Goal: Task Accomplishment & Management: Complete application form

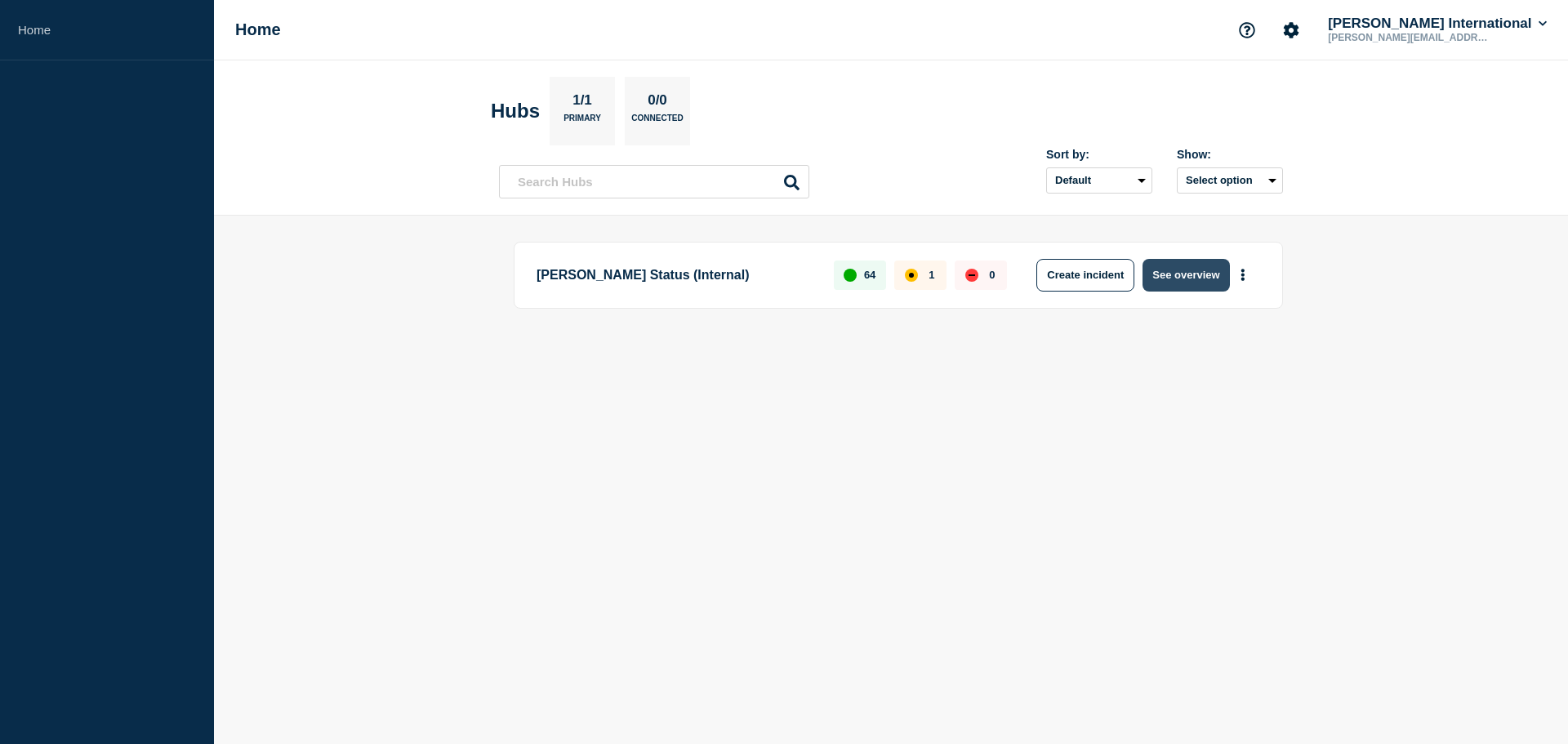
click at [1178, 277] on button "See overview" at bounding box center [1185, 275] width 87 height 33
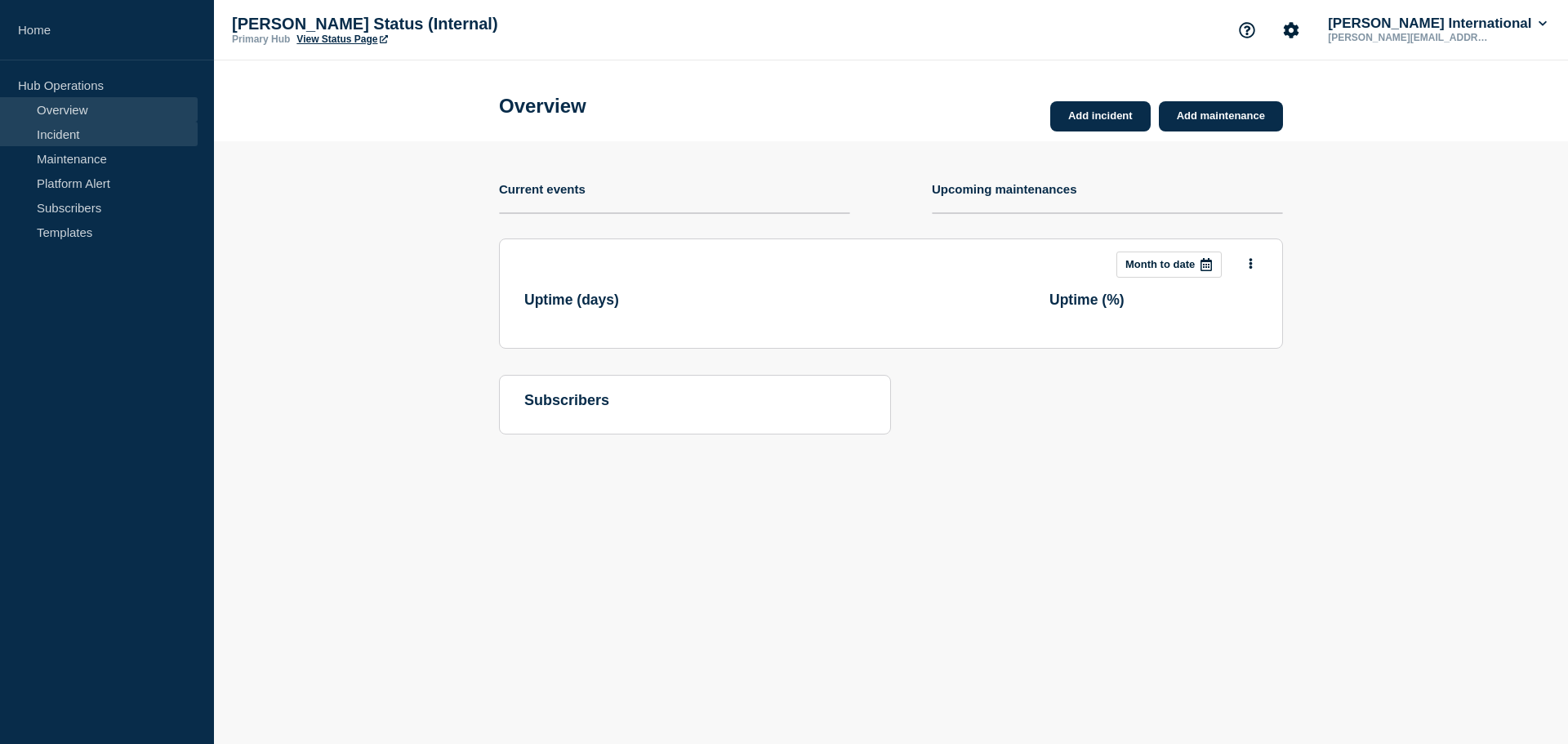
click at [52, 145] on link "Incident" at bounding box center [99, 134] width 198 height 25
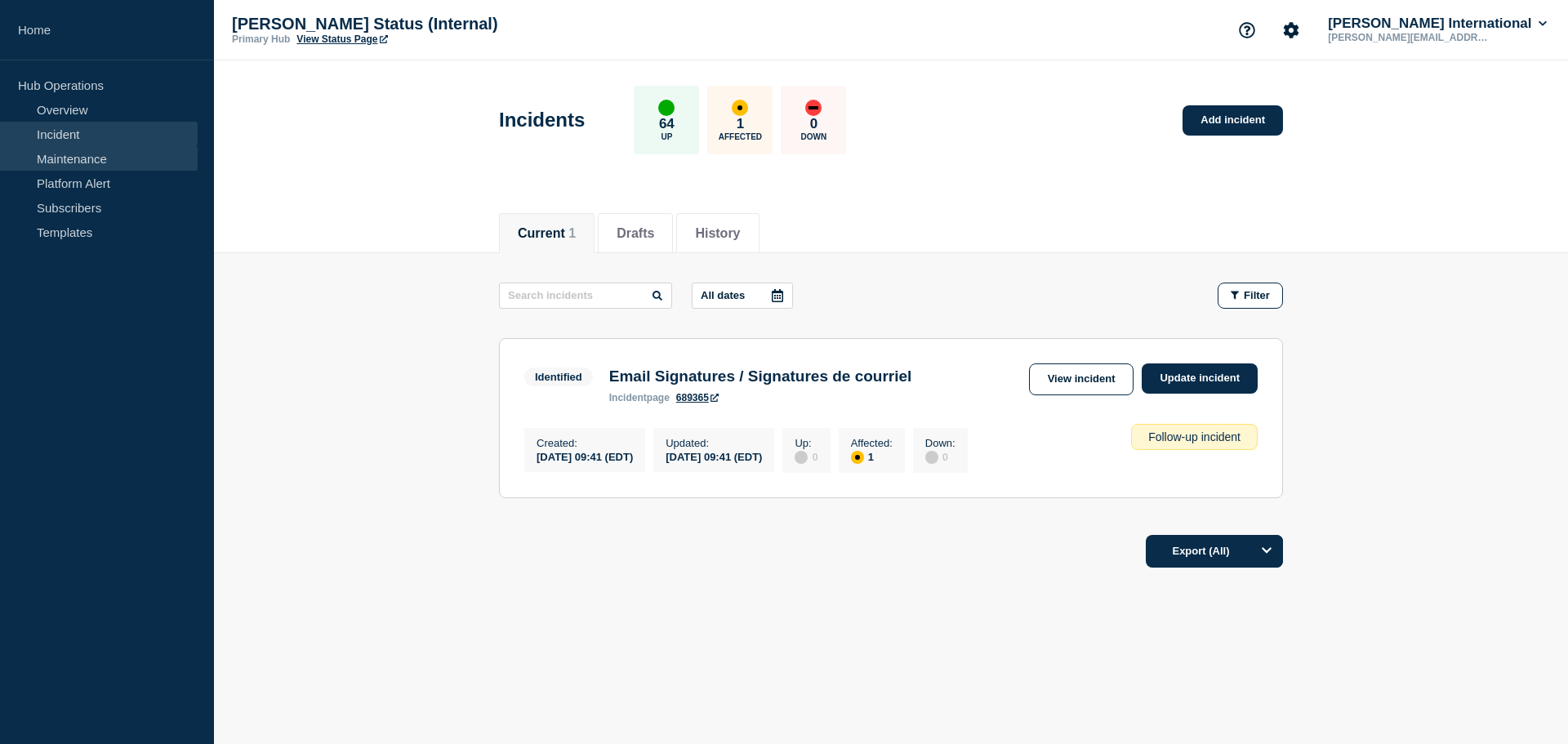
click at [102, 163] on link "Maintenance" at bounding box center [99, 158] width 198 height 25
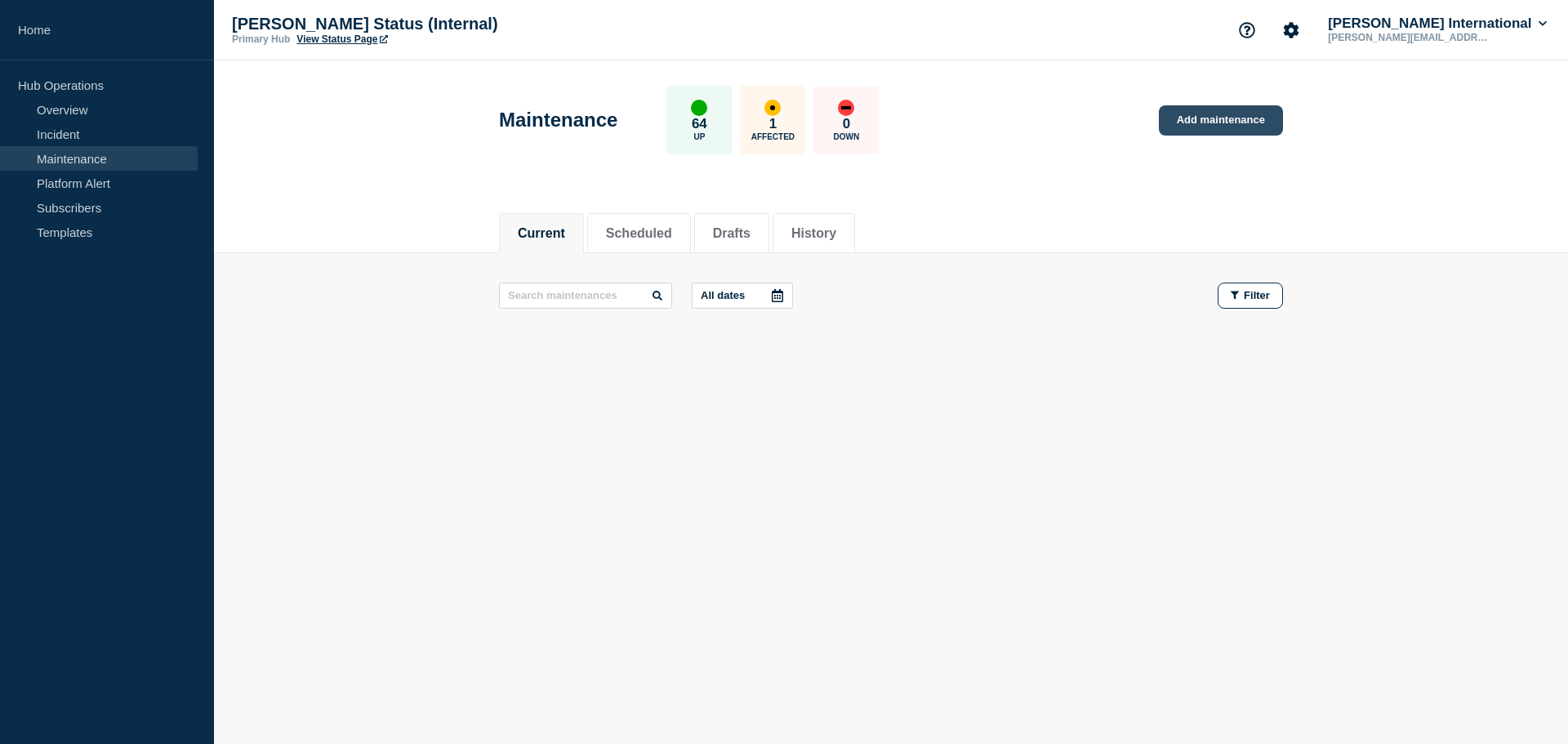
click at [1212, 121] on link "Add maintenance" at bounding box center [1221, 120] width 124 height 30
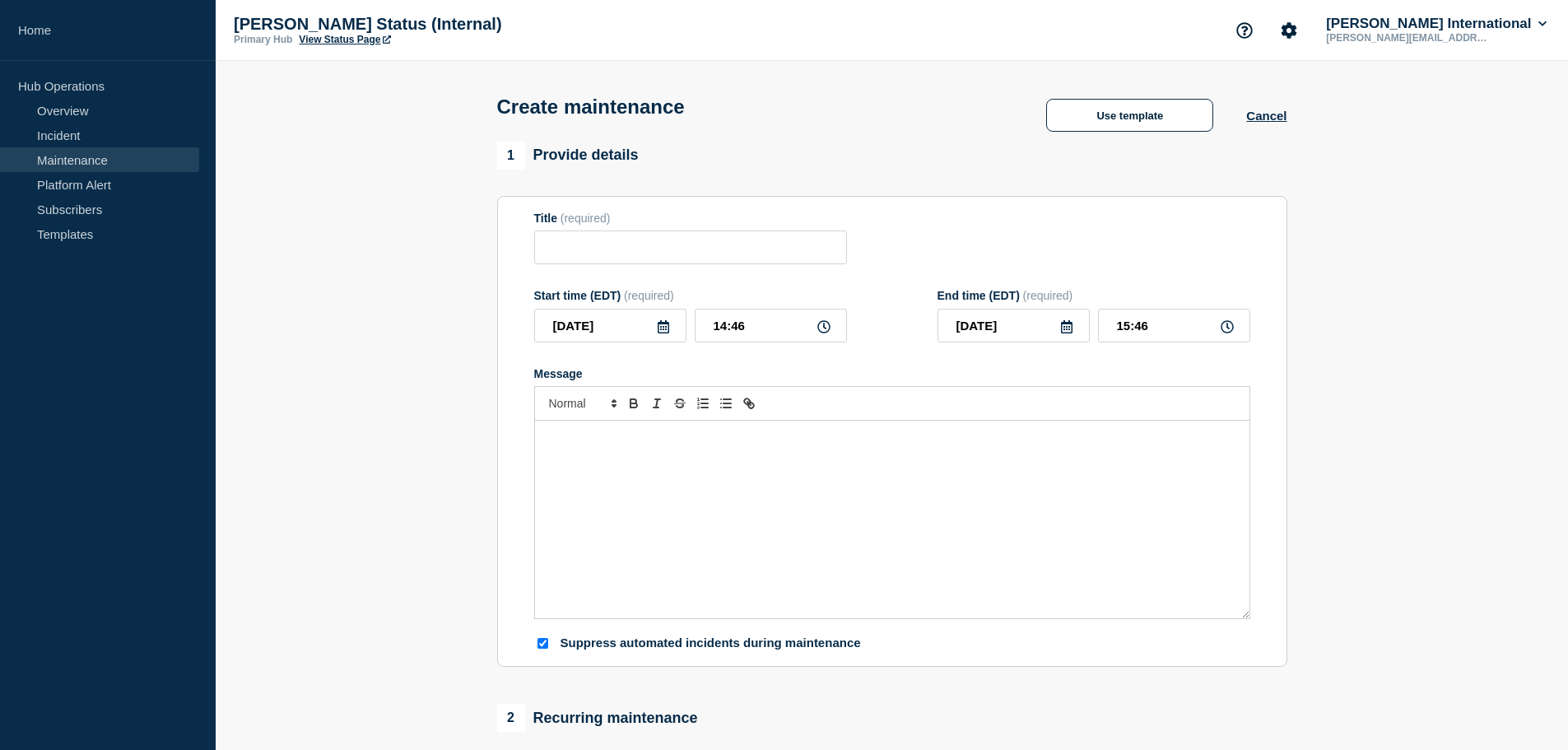
checkbox input "true"
click at [574, 252] on input "Title" at bounding box center [690, 247] width 313 height 34
click at [767, 249] on input "CargoWise Upgrade - [DATE] 7 PM EST" at bounding box center [690, 247] width 313 height 34
type input "CargoWise Upgrade - [DATE] 7PM EST"
click at [838, 499] on div "Message" at bounding box center [892, 520] width 715 height 197
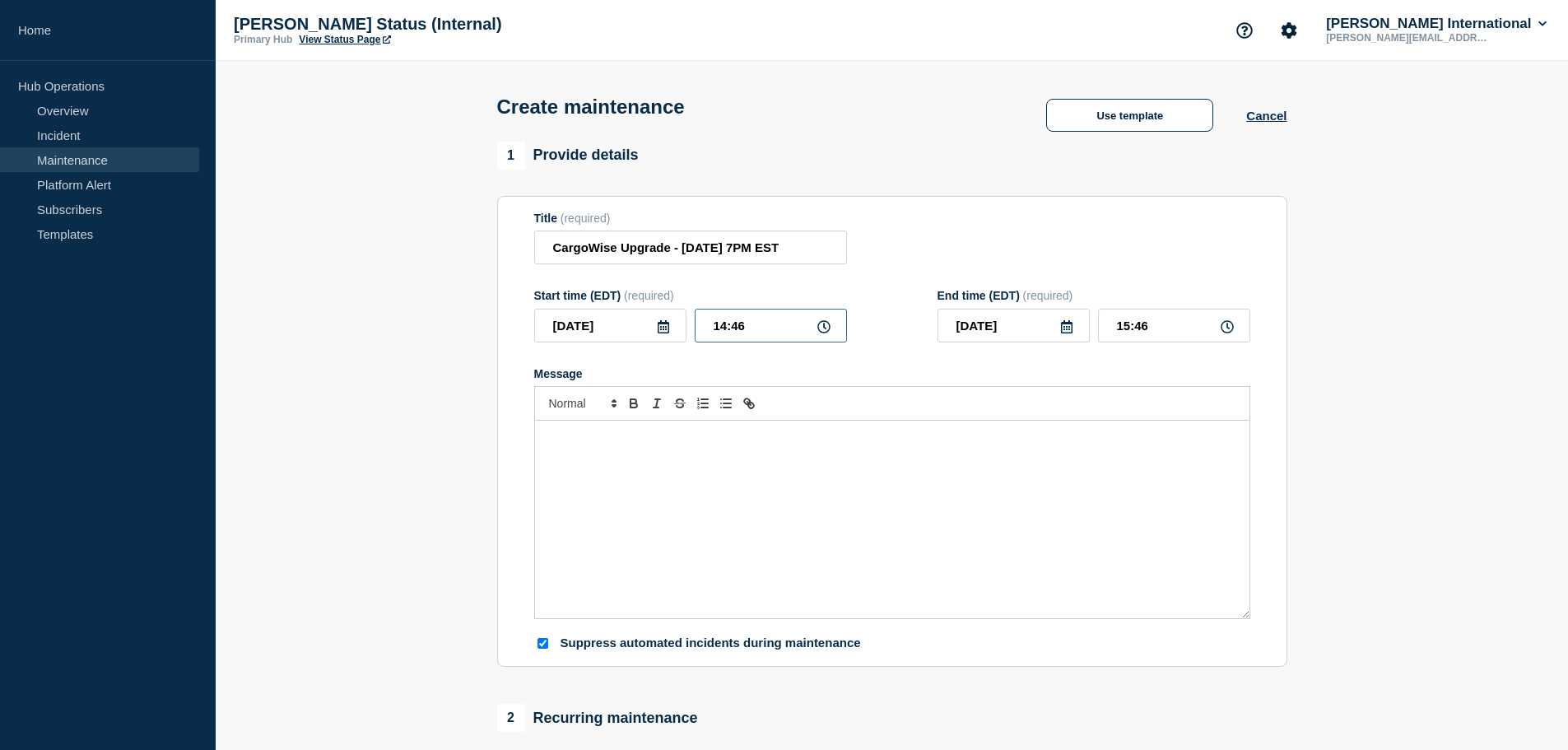
drag, startPoint x: 662, startPoint y: 333, endPoint x: 616, endPoint y: 306, distance: 53.3
click at [613, 333] on div "[DATE] 14:46" at bounding box center [690, 325] width 313 height 34
type input "19:00"
drag, startPoint x: 1156, startPoint y: 328, endPoint x: 990, endPoint y: 319, distance: 166.2
click at [990, 321] on div "[DATE] 20:00" at bounding box center [1093, 325] width 313 height 34
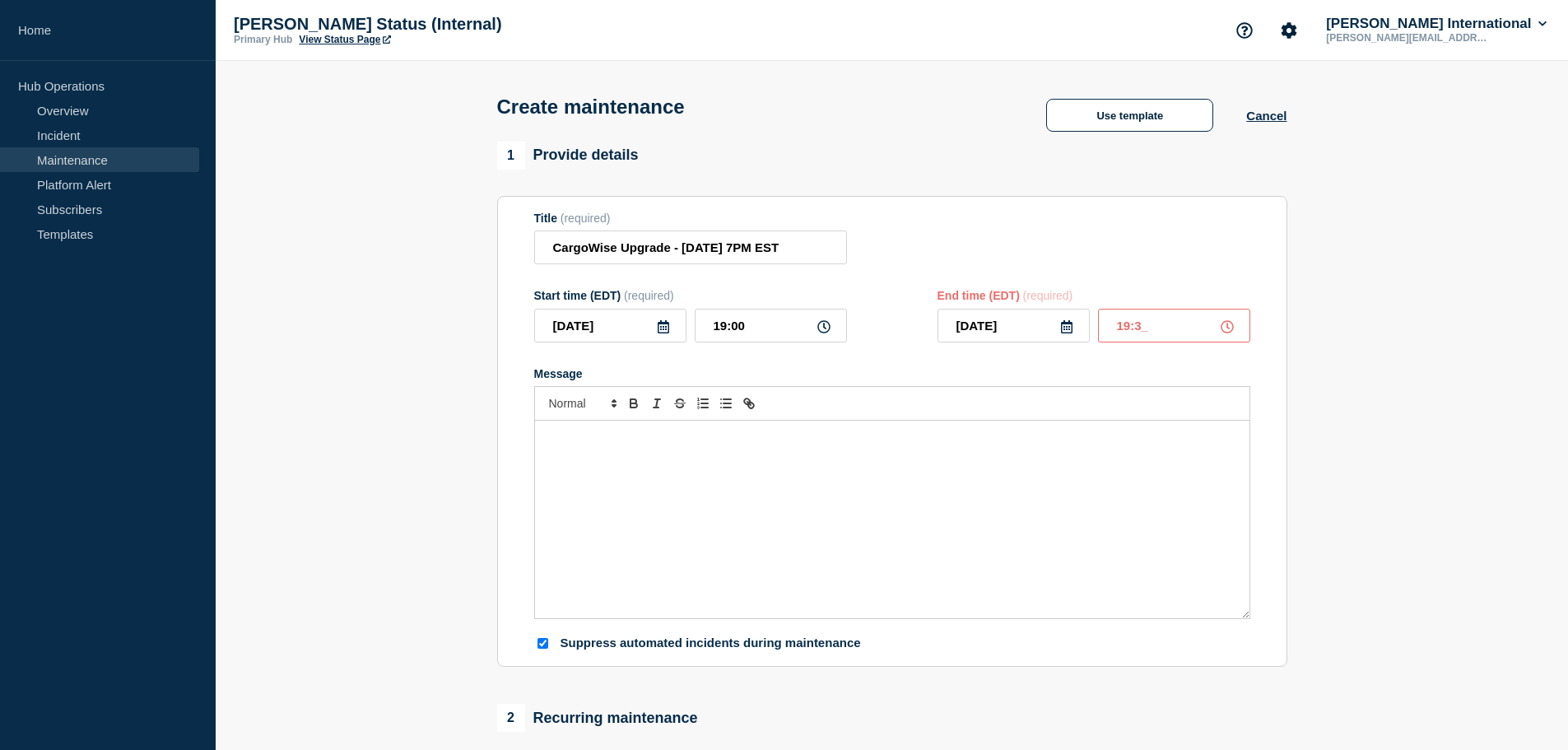
type input "19:30"
click at [897, 527] on div "Message" at bounding box center [892, 520] width 715 height 197
click at [792, 537] on div "Message" at bounding box center [892, 520] width 715 height 197
drag, startPoint x: 671, startPoint y: 253, endPoint x: 339, endPoint y: 233, distance: 332.6
click at [339, 233] on section "1 Provide details Title (required) CargoWise Upgrade - [DATE] 7PM EST Start tim…" at bounding box center [891, 712] width 1352 height 1142
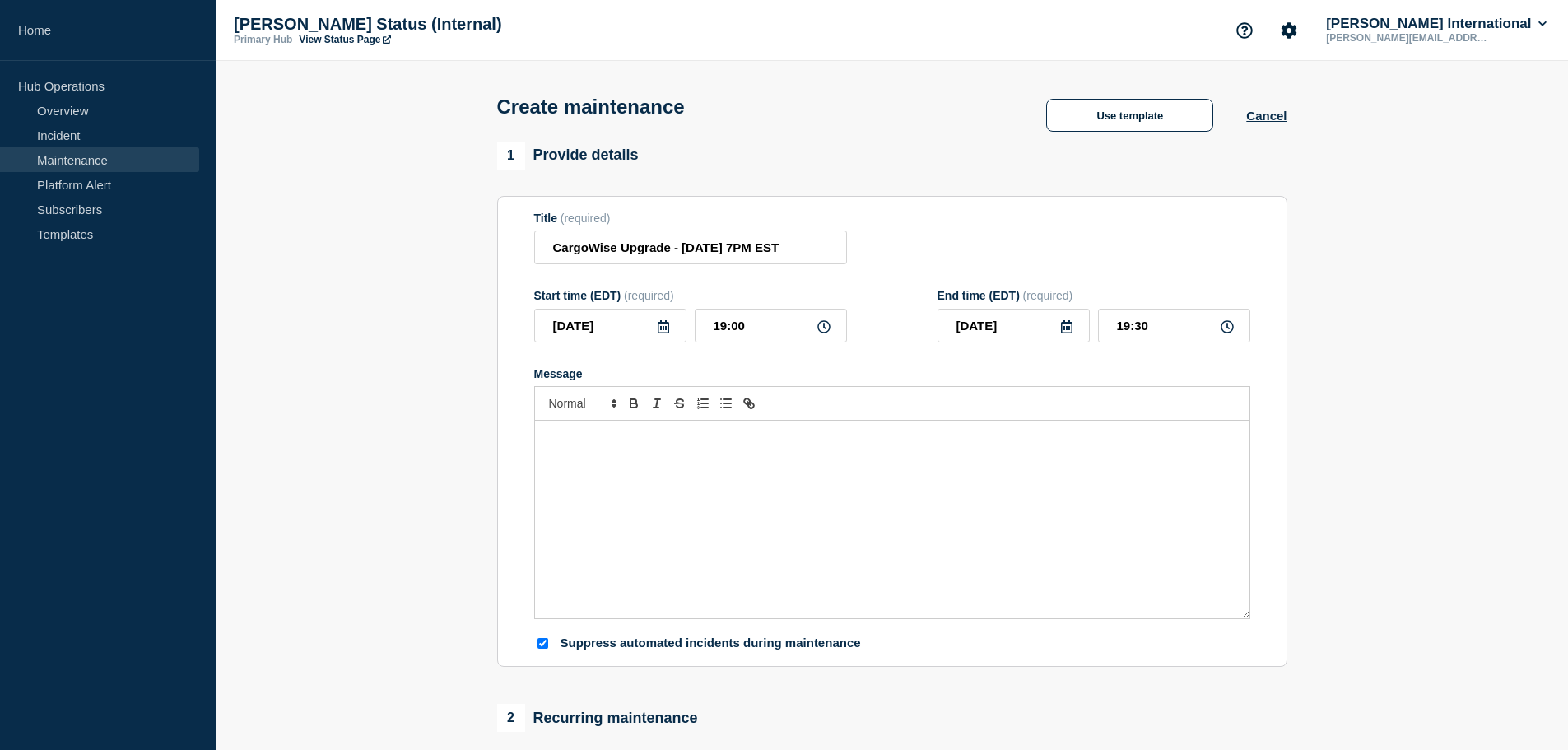
click at [645, 483] on div "Message" at bounding box center [892, 520] width 715 height 197
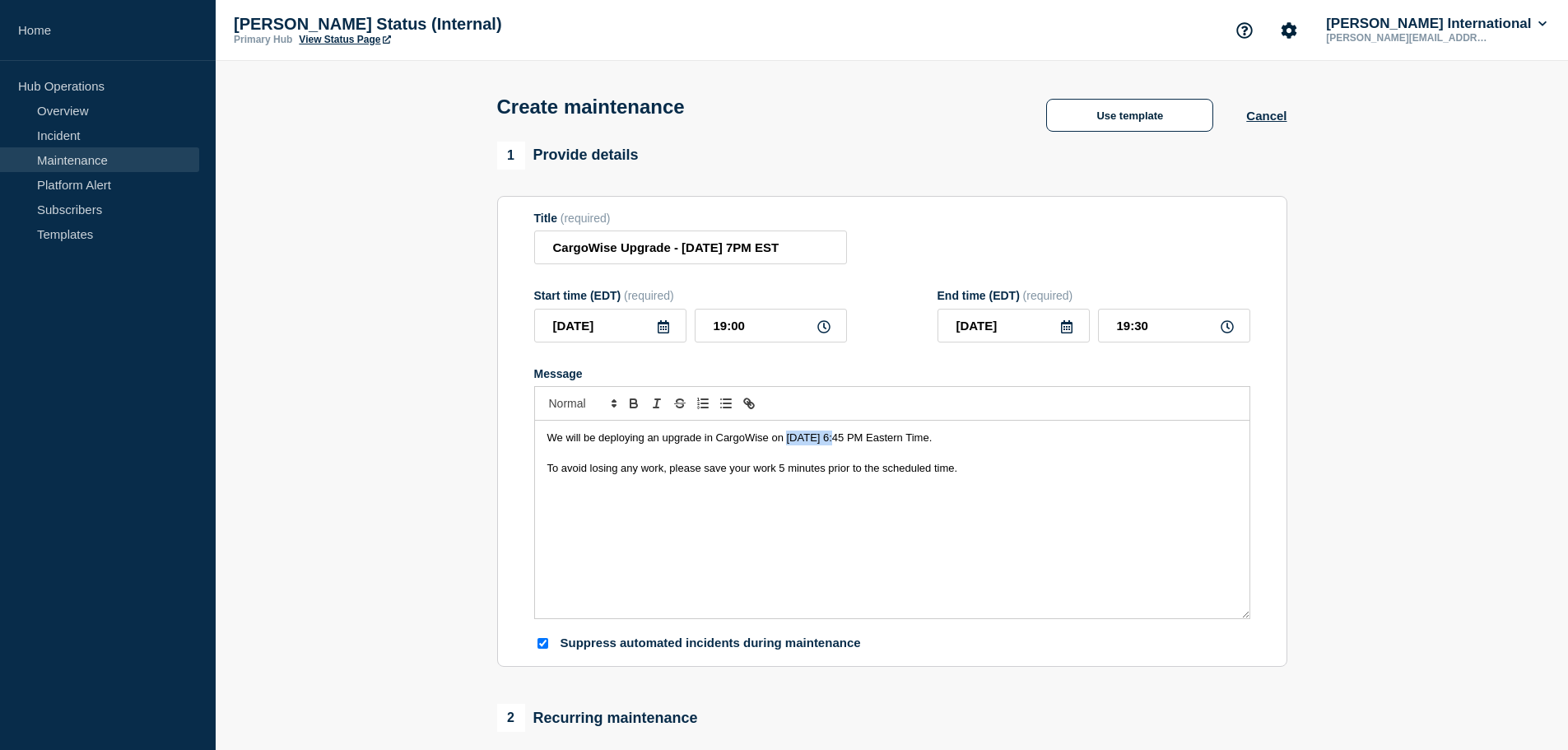
drag, startPoint x: 787, startPoint y: 442, endPoint x: 828, endPoint y: 438, distance: 41.2
click at [828, 438] on span "We will be deploying an upgrade in CargoWise on [DATE] 6:45 PM Eastern Time." at bounding box center [740, 437] width 386 height 12
click at [859, 443] on span "We will be deploying an upgrade in CargoWise on [DATE] 6:45 PM Eastern Time." at bounding box center [740, 437] width 386 height 12
click at [1069, 488] on div "We will be deploying an upgrade in CargoWise on [DATE] 7:00 PM Eastern Time. To…" at bounding box center [892, 520] width 715 height 197
click at [554, 470] on span "To avoid losing any work, please save your work 5 minutes prior to the schedule…" at bounding box center [753, 468] width 411 height 12
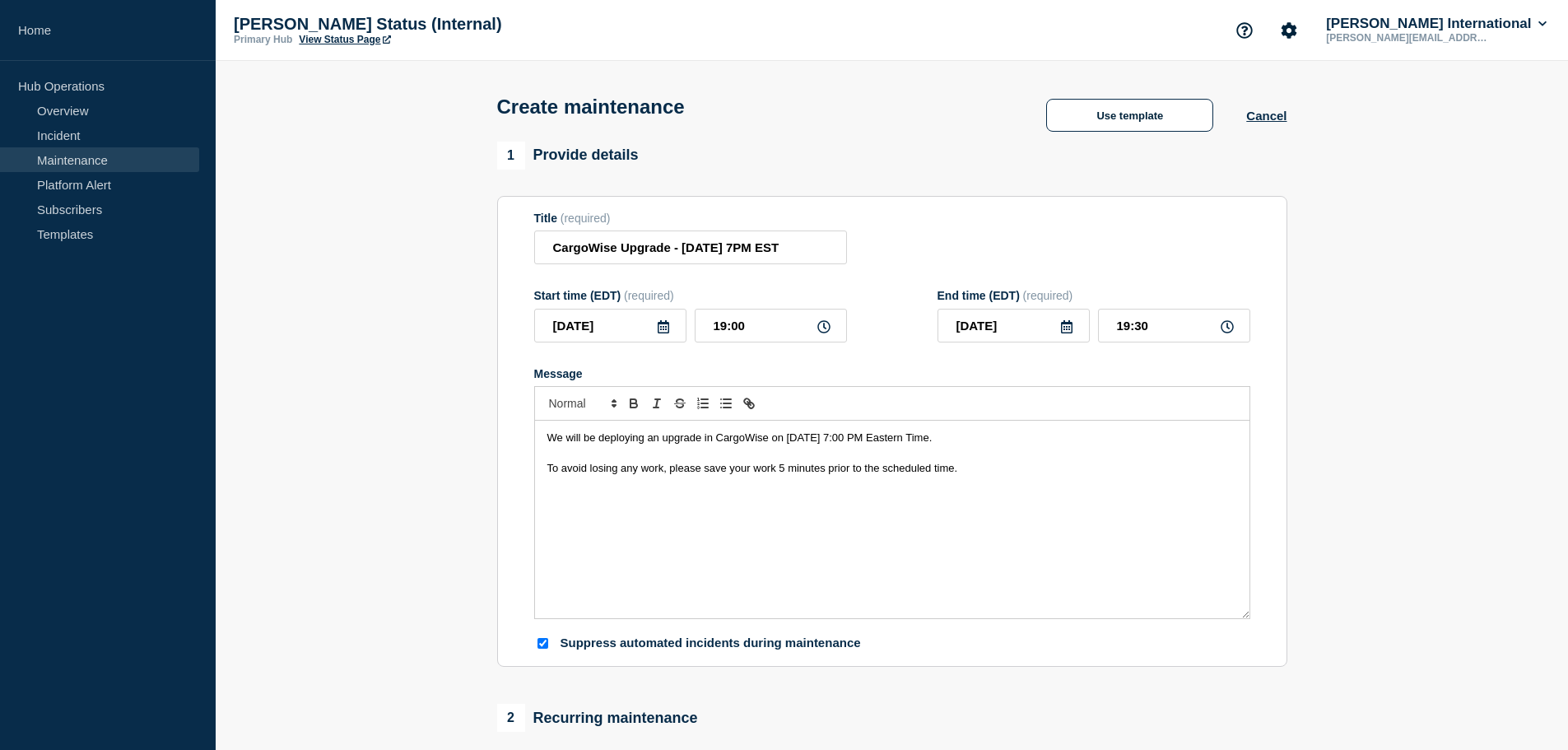
click at [661, 441] on span "We will be deploying an upgrade in CargoWise on [DATE] 7:00 PM Eastern Time." at bounding box center [740, 437] width 386 height 12
click at [867, 583] on div "We will be deploying a new upgrade in CargoWise on [DATE] 7:00 PM Eastern Time.…" at bounding box center [892, 520] width 715 height 197
click at [1046, 494] on div "We will be deploying a new upgrade in CargoWise on [DATE] 7:00 PM Eastern Time.…" at bounding box center [892, 520] width 715 height 197
click at [781, 471] on span "To avoid losing any work, please save your work 5 minutes prior to the schedule…" at bounding box center [753, 468] width 411 height 12
click at [1019, 495] on div "We will be deploying a new upgrade in CargoWise on [DATE] 7:00 PM Eastern Time.…" at bounding box center [892, 520] width 715 height 197
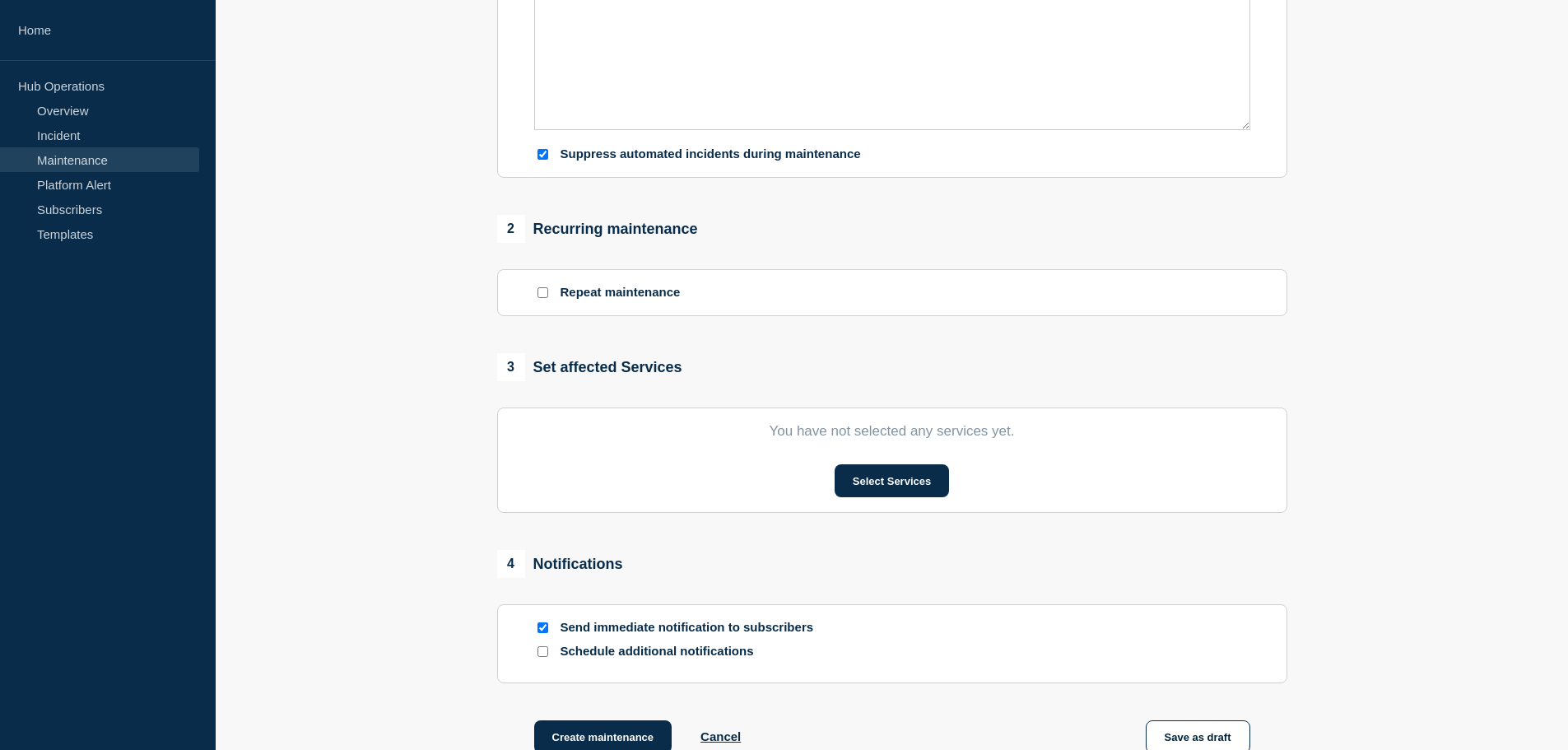
scroll to position [494, 0]
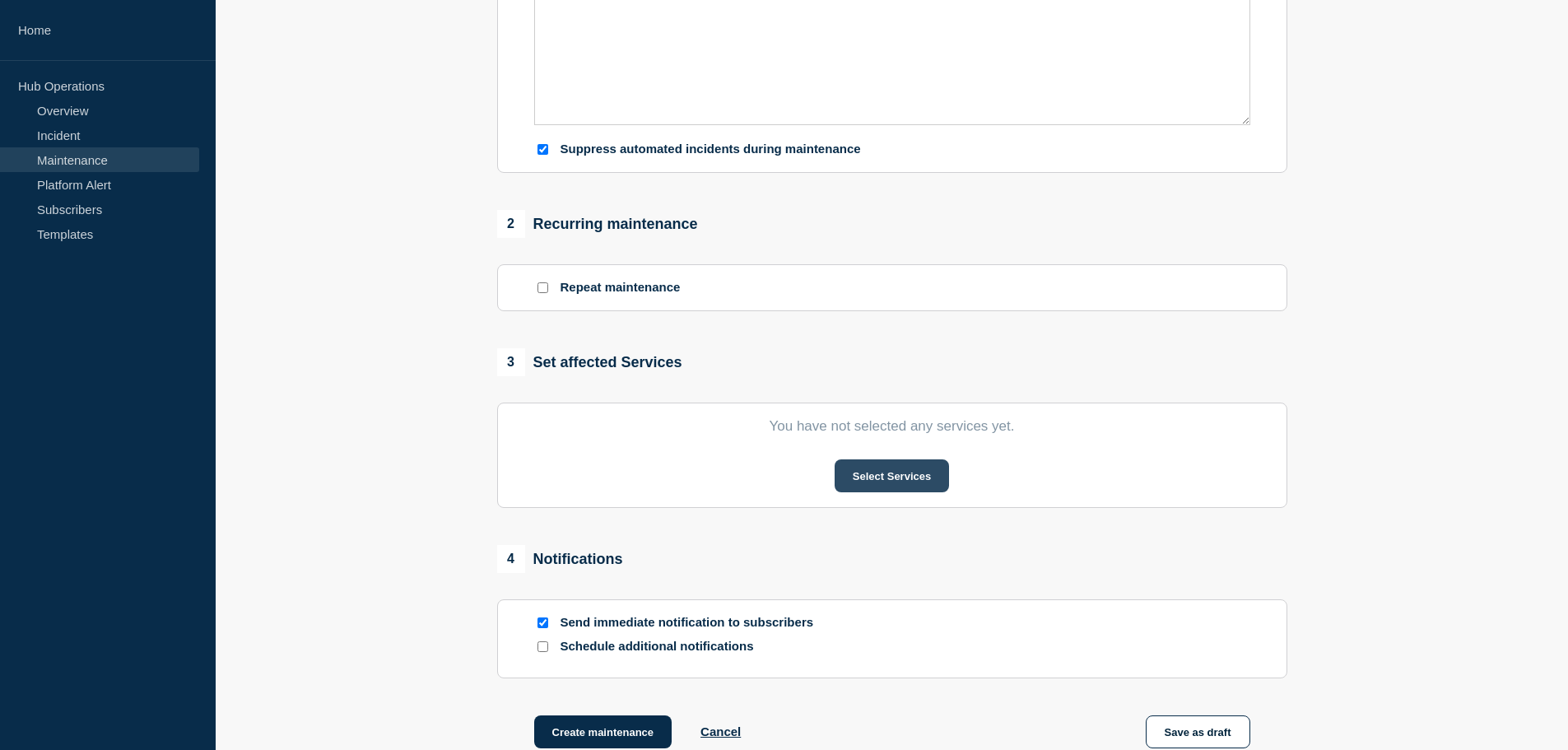
click at [882, 476] on button "Select Services" at bounding box center [892, 475] width 114 height 33
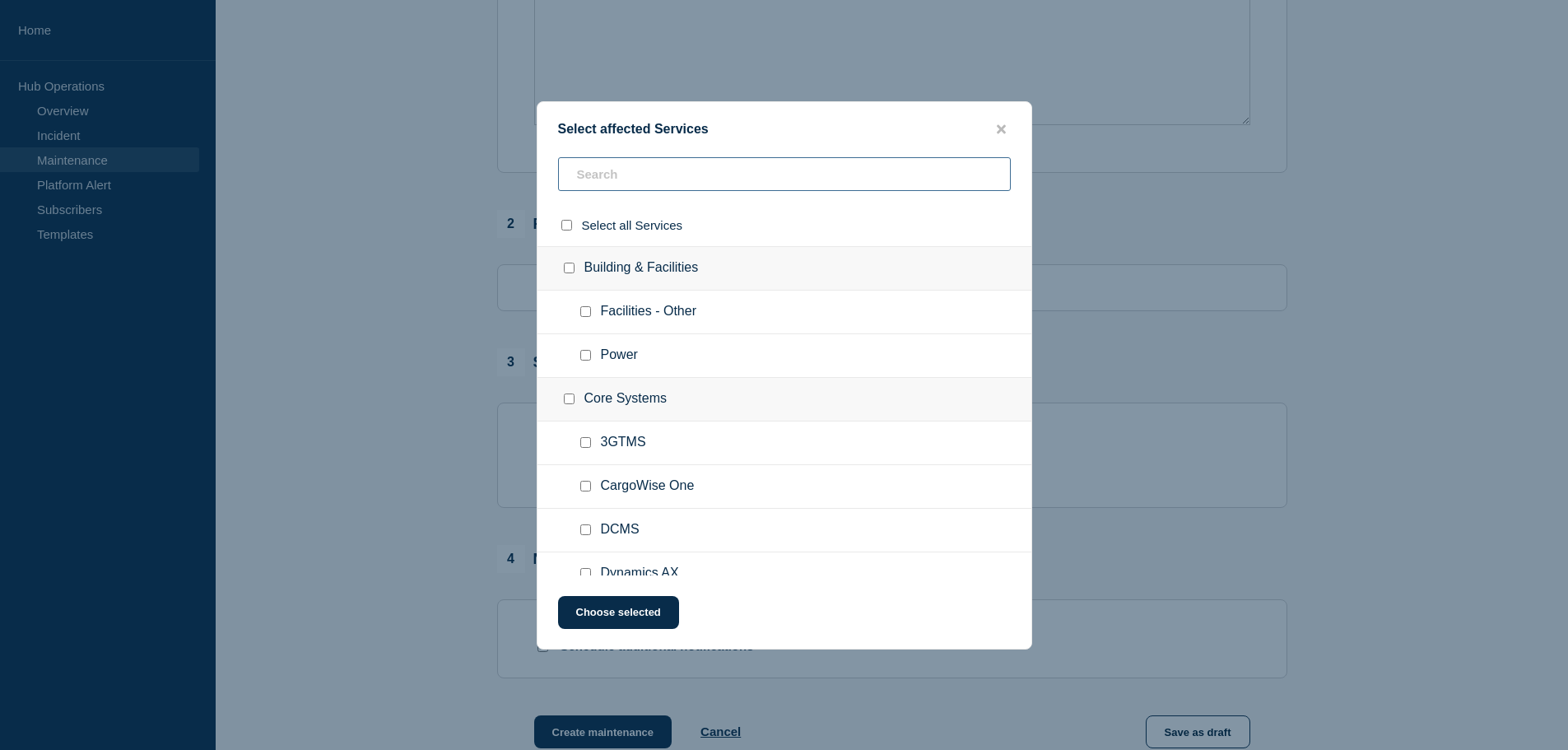
click at [686, 183] on input "text" at bounding box center [784, 173] width 453 height 34
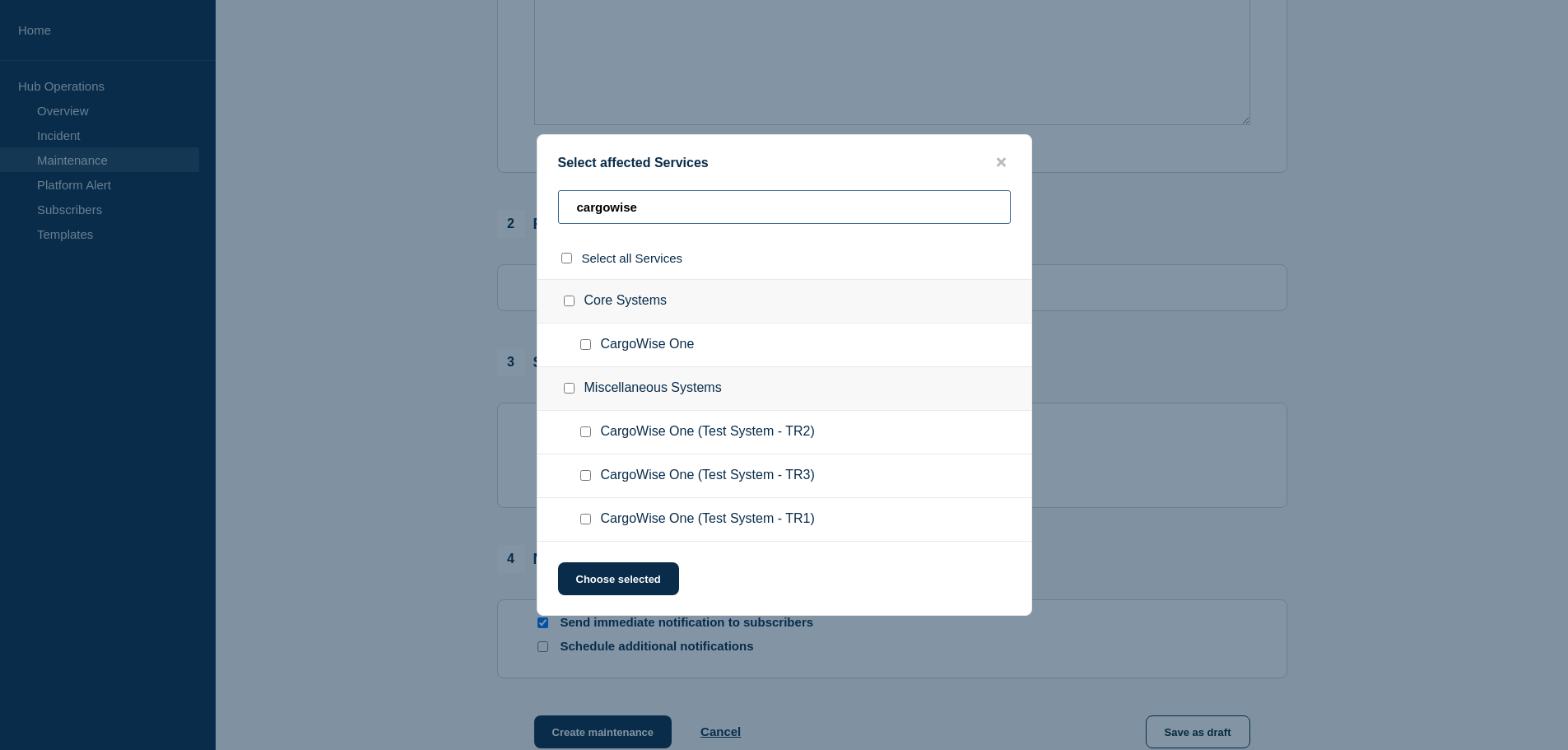
type input "cargowise"
click at [582, 347] on input "CargoWise One checkbox" at bounding box center [586, 345] width 10 height 10
checkbox input "true"
click at [598, 576] on button "Choose selected" at bounding box center [619, 579] width 121 height 33
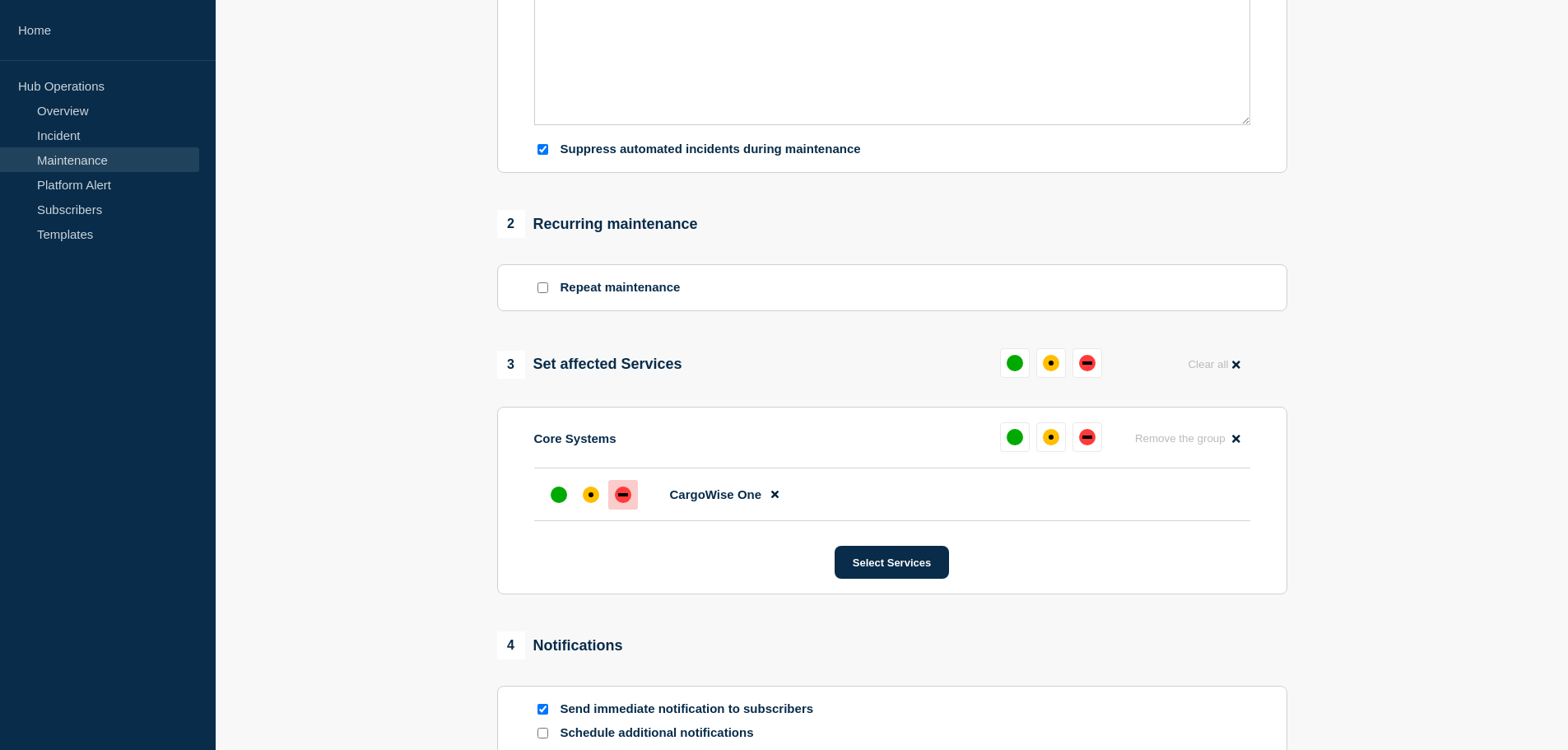
click at [615, 501] on div "down" at bounding box center [623, 495] width 16 height 16
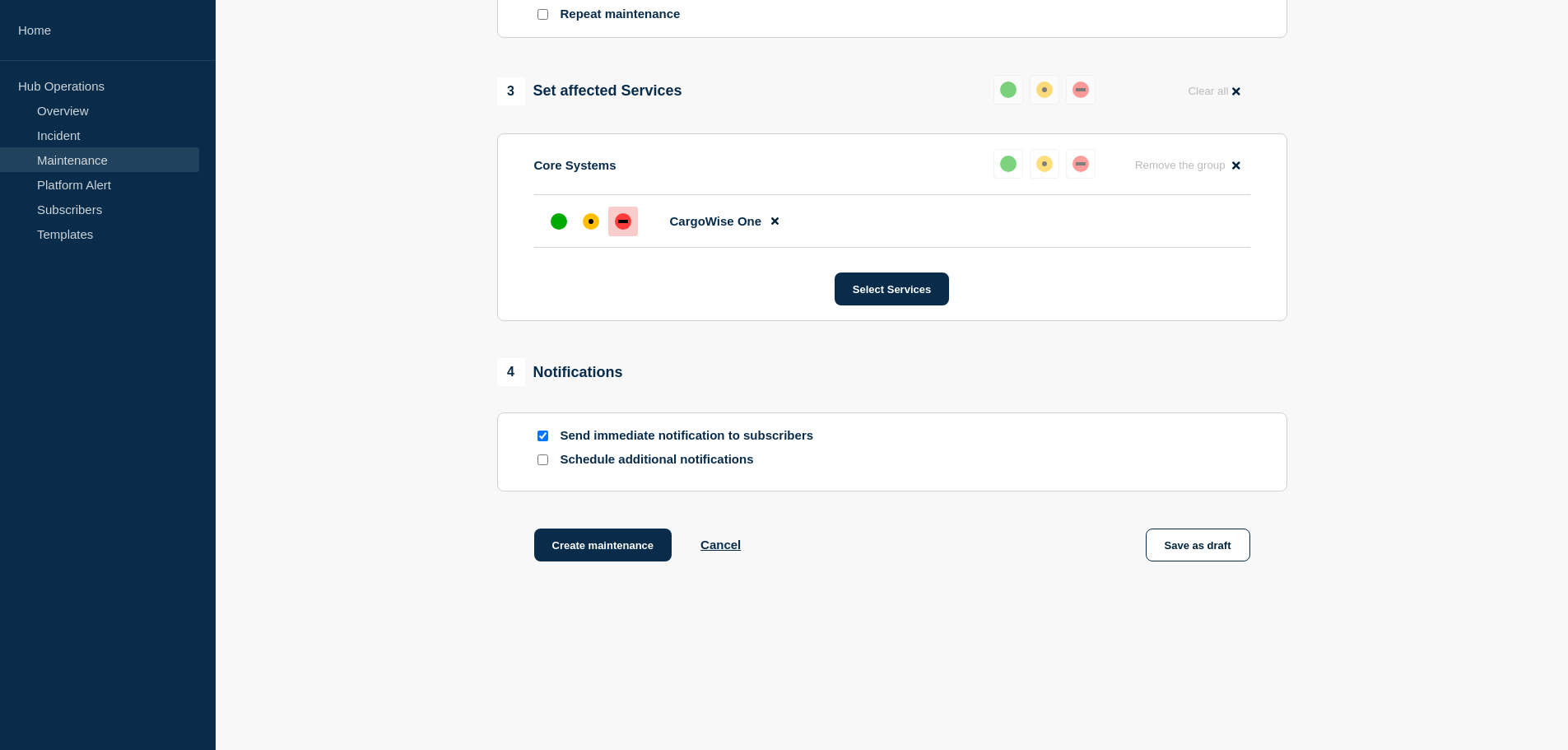
scroll to position [772, 0]
click at [545, 455] on input "Schedule additional notifications" at bounding box center [543, 459] width 10 height 10
checkbox input "true"
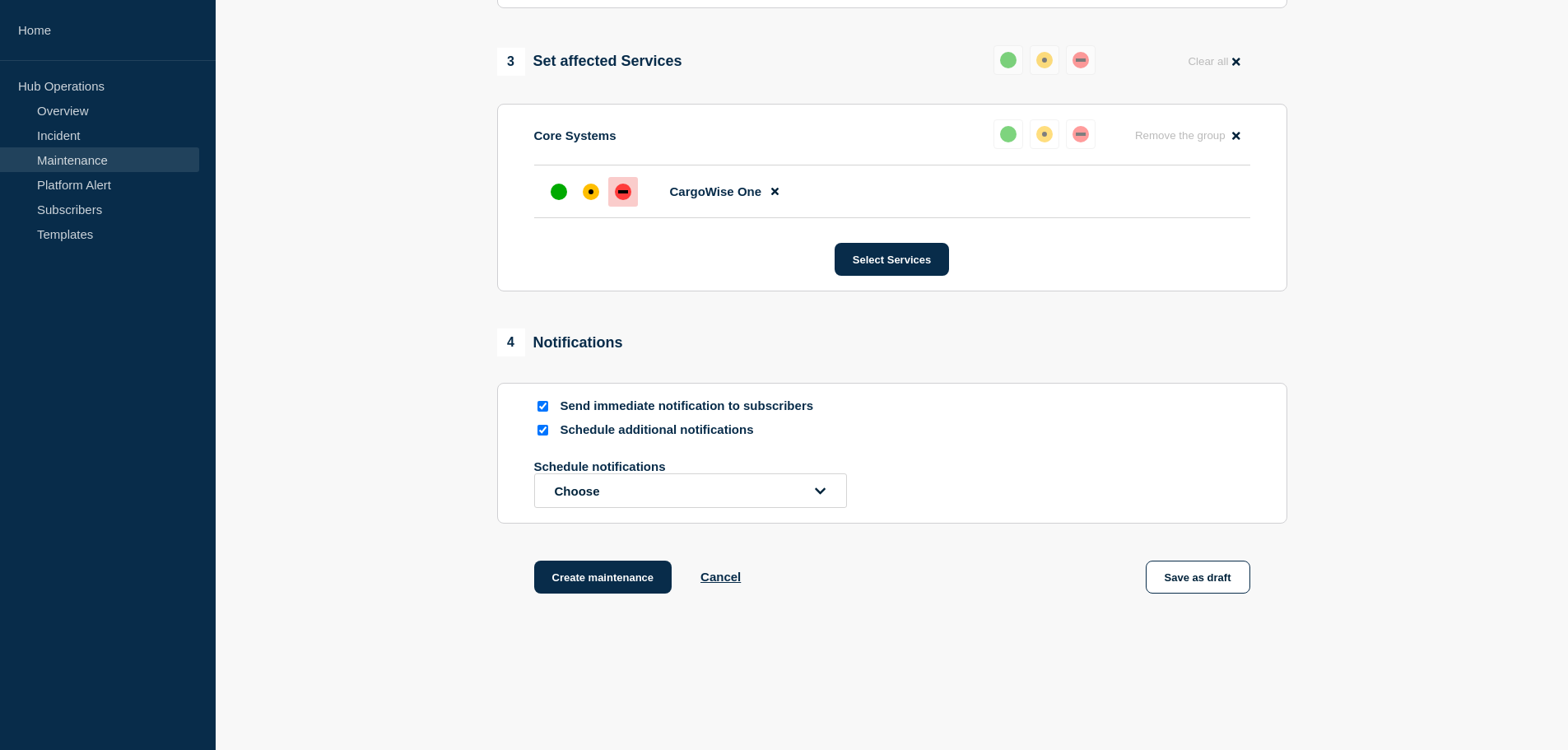
scroll to position [834, 0]
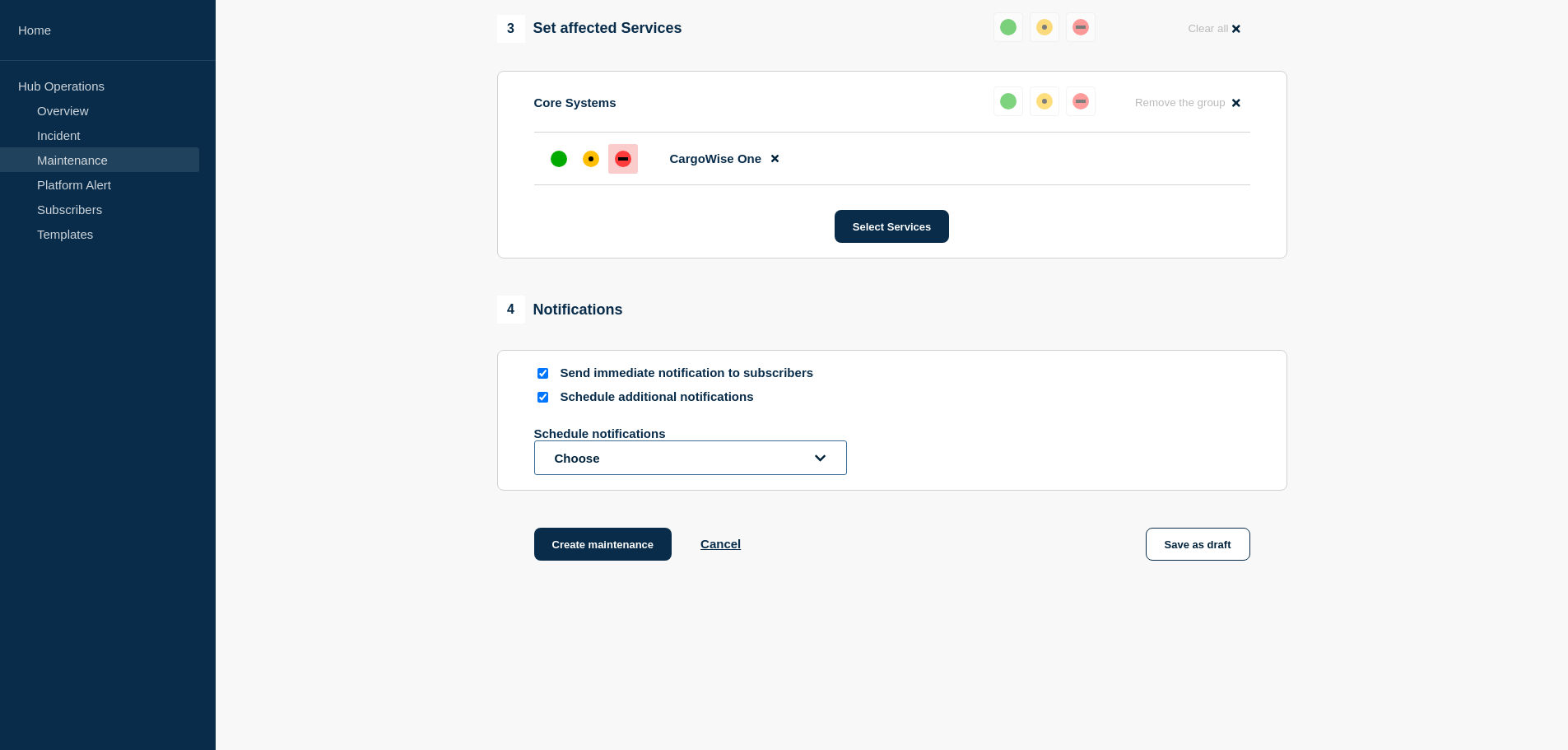
click at [620, 452] on button "Choose" at bounding box center [690, 457] width 313 height 35
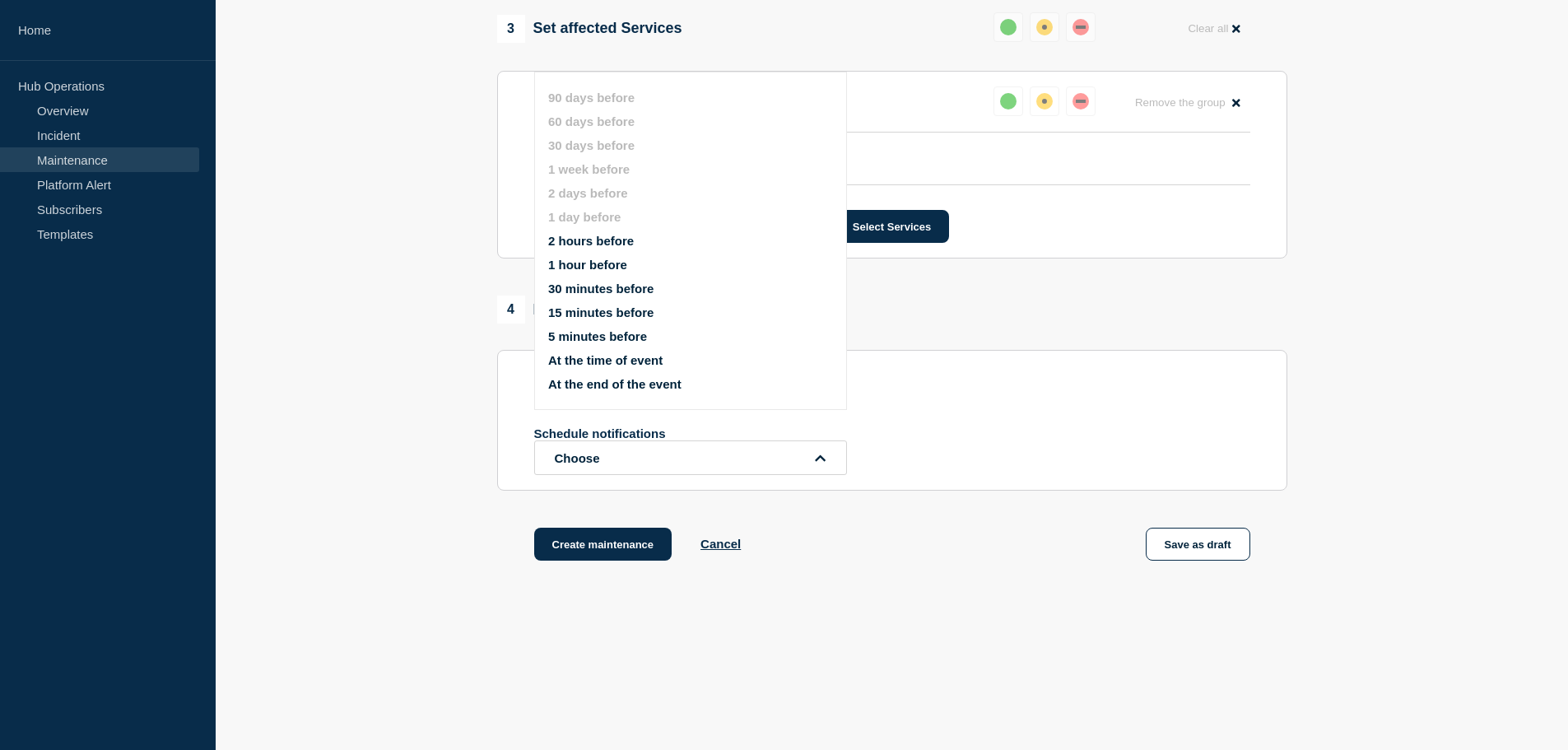
click at [582, 331] on button "5 minutes before" at bounding box center [598, 336] width 99 height 14
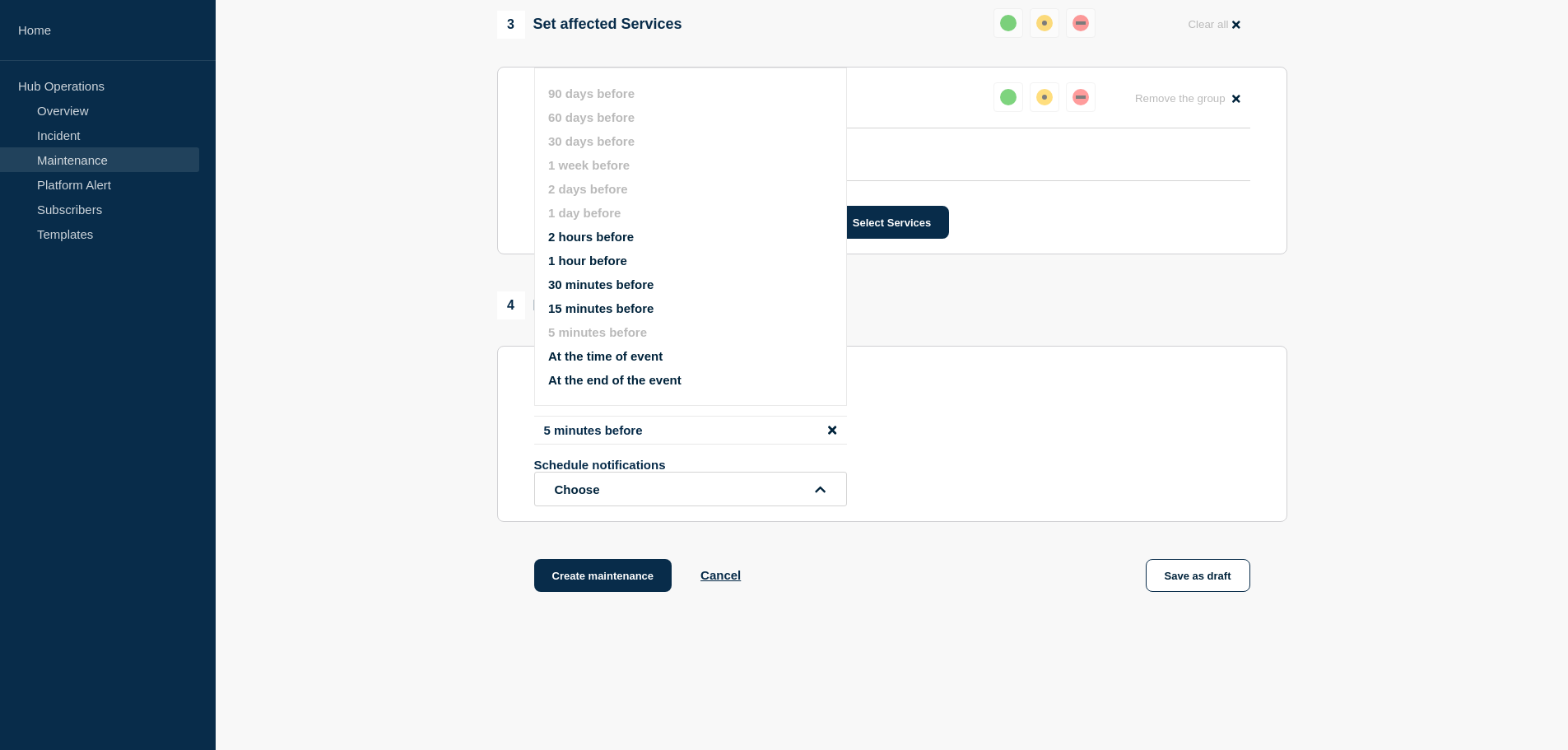
click at [596, 308] on button "15 minutes before" at bounding box center [601, 308] width 106 height 14
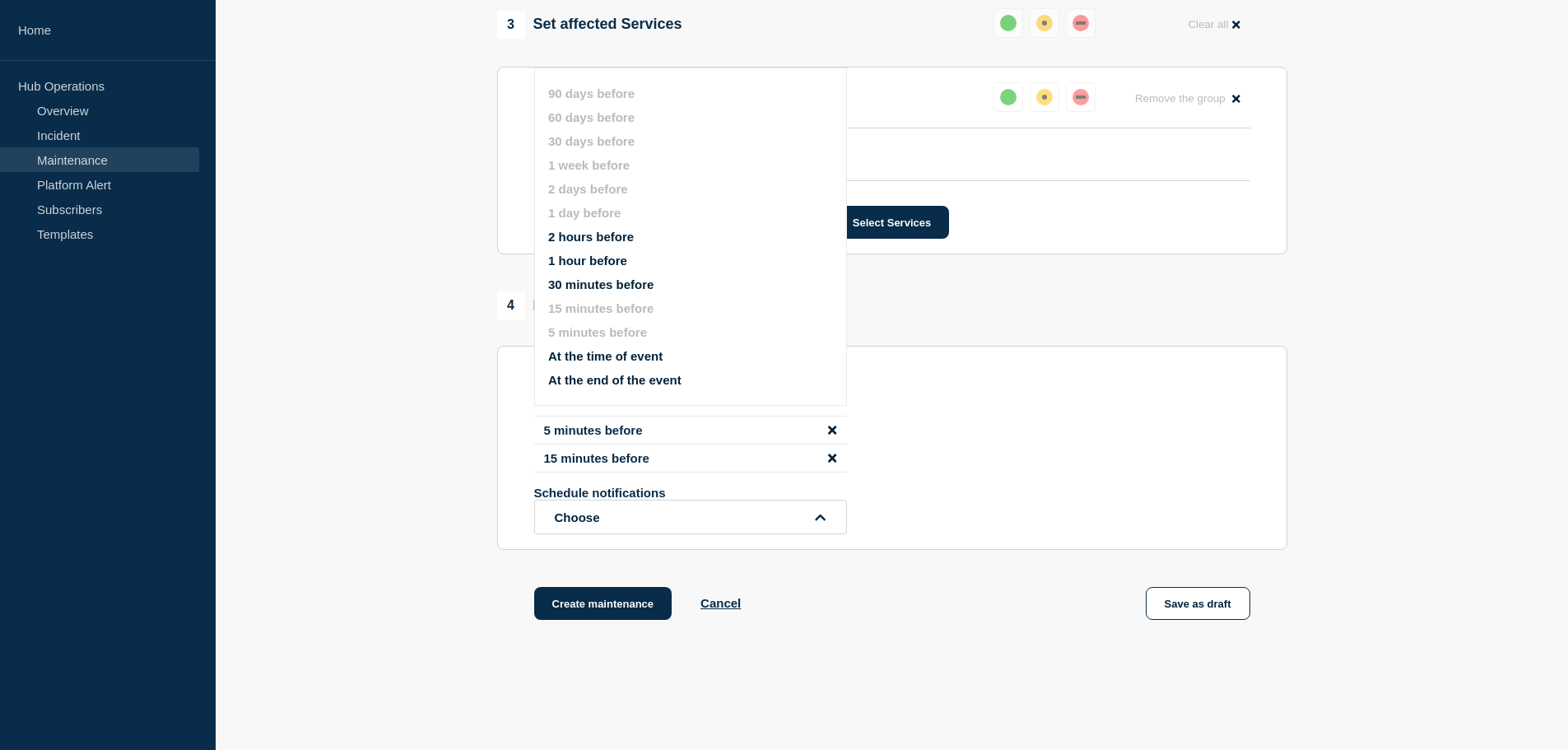
click at [605, 262] on button "1 hour before" at bounding box center [587, 261] width 79 height 14
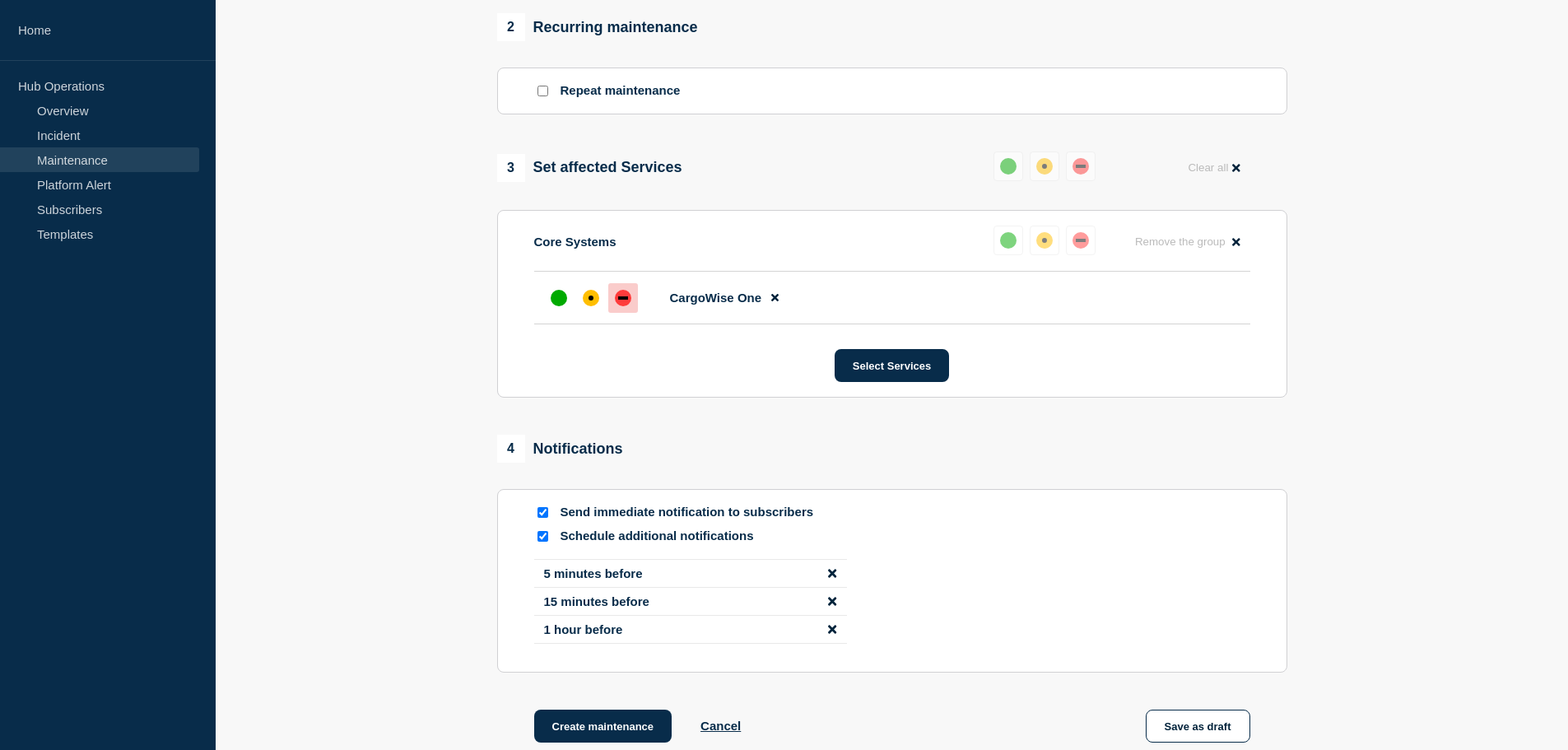
scroll to position [876, 0]
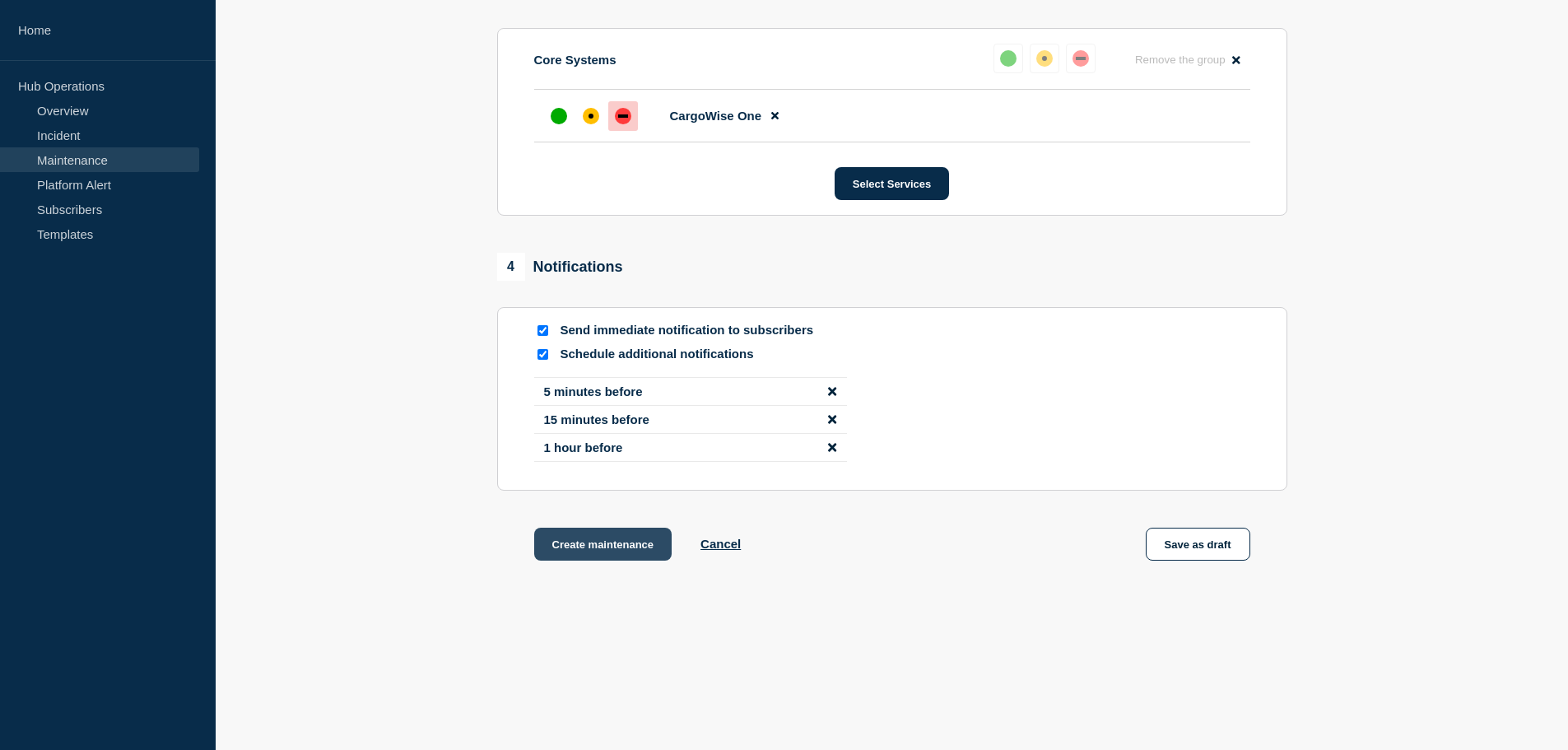
click at [611, 550] on button "Create maintenance" at bounding box center [604, 544] width 139 height 33
